Goal: Information Seeking & Learning: Understand process/instructions

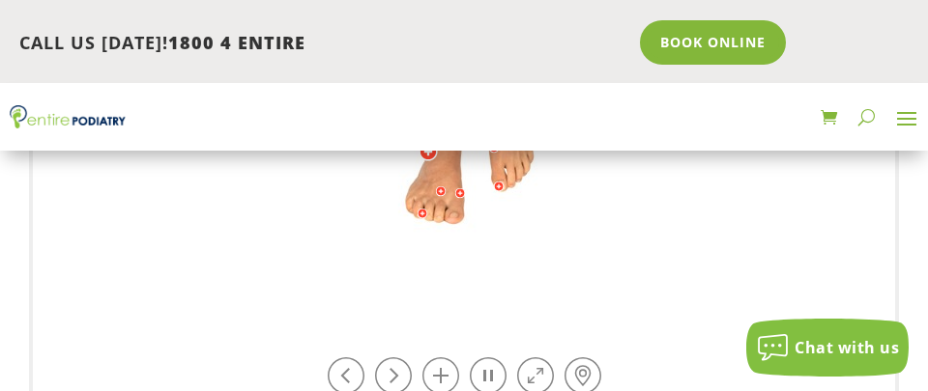
scroll to position [918, 0]
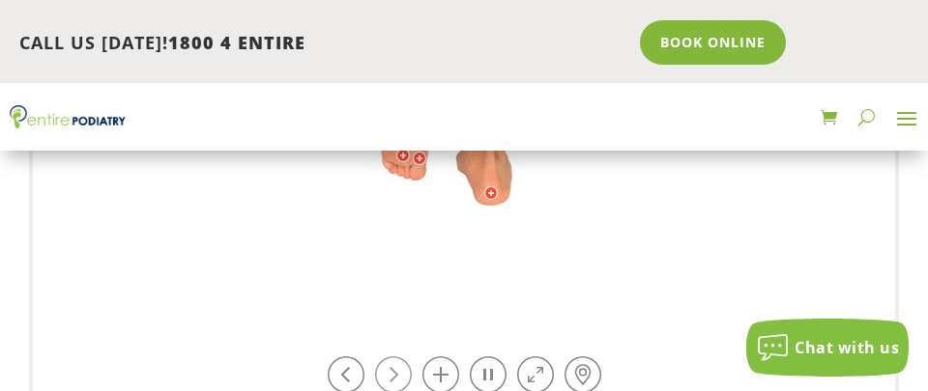
click at [403, 375] on link at bounding box center [393, 375] width 37 height 37
click at [399, 370] on link at bounding box center [393, 375] width 37 height 37
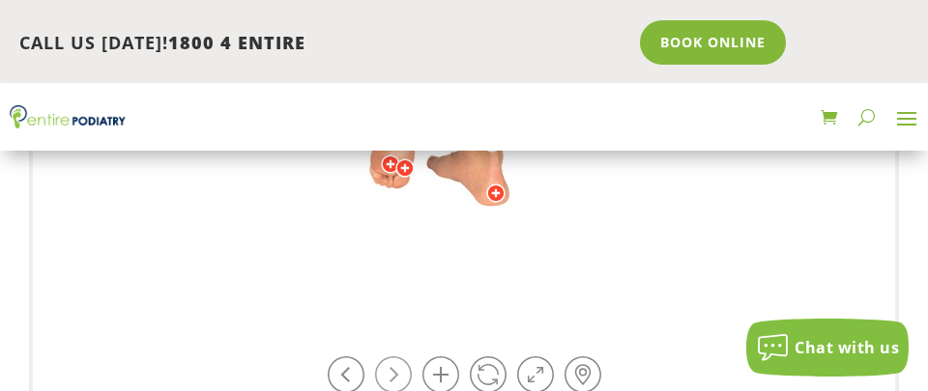
click at [399, 370] on link at bounding box center [393, 375] width 37 height 37
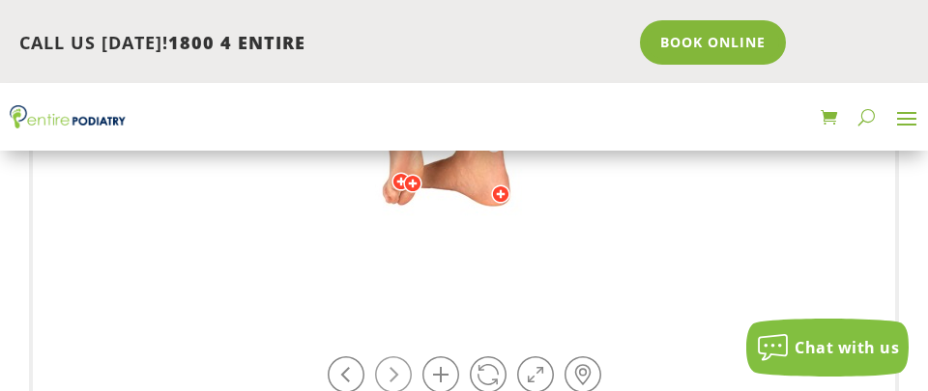
click at [399, 370] on link at bounding box center [393, 375] width 37 height 37
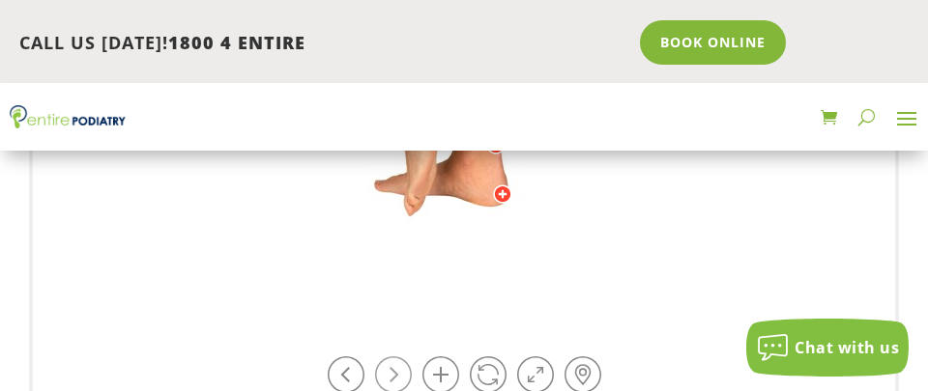
click at [399, 370] on link at bounding box center [393, 375] width 37 height 37
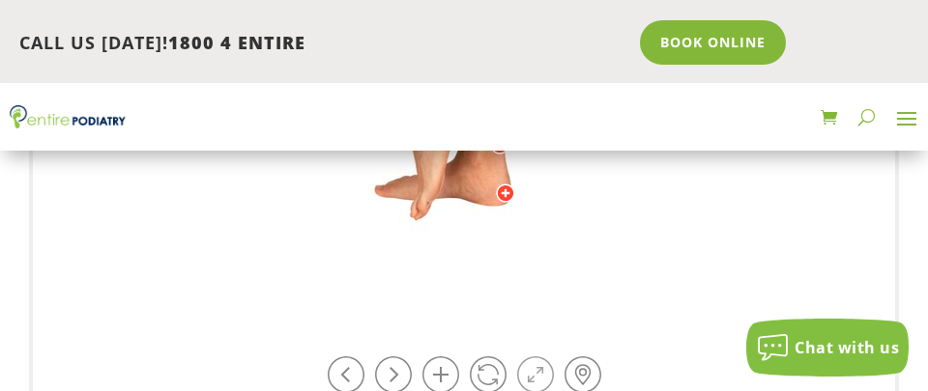
click at [534, 382] on link at bounding box center [535, 375] width 37 height 37
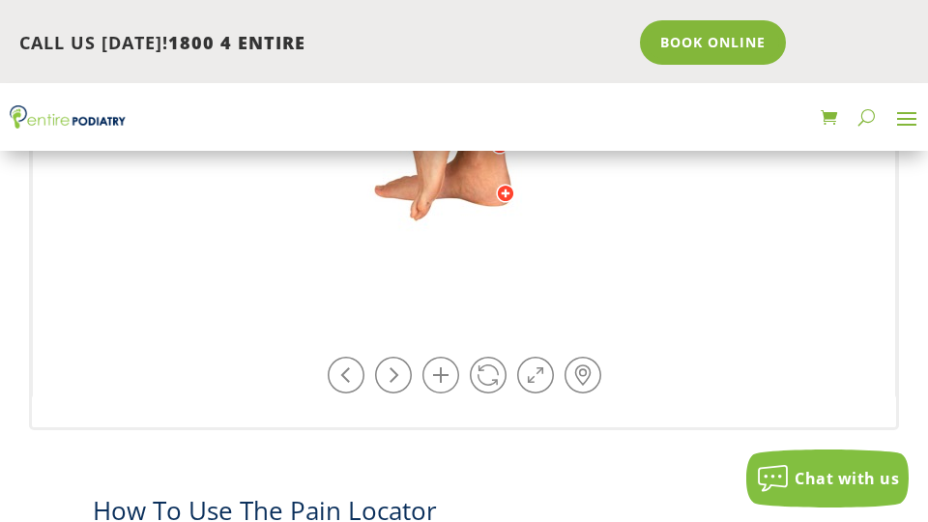
drag, startPoint x: 444, startPoint y: 27, endPoint x: 449, endPoint y: 159, distance: 132.5
